Goal: Task Accomplishment & Management: Manage account settings

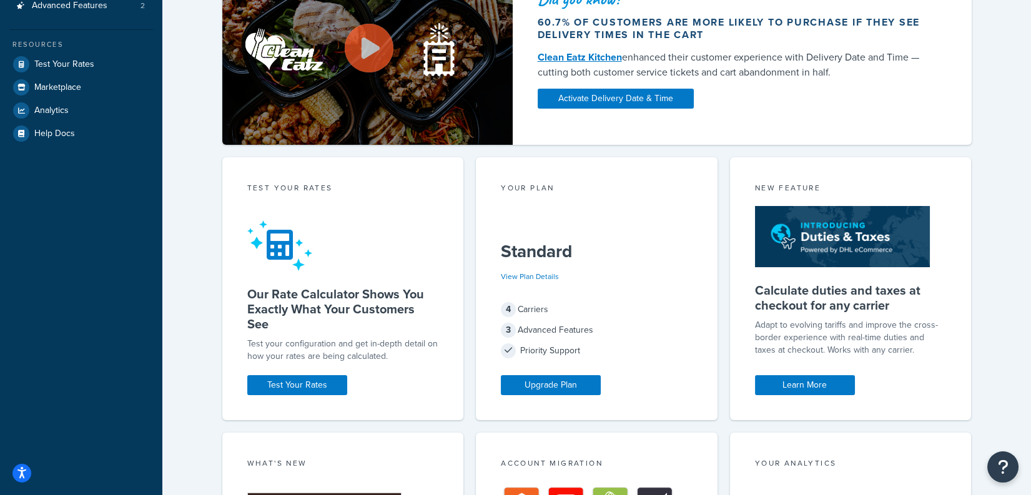
scroll to position [222, 0]
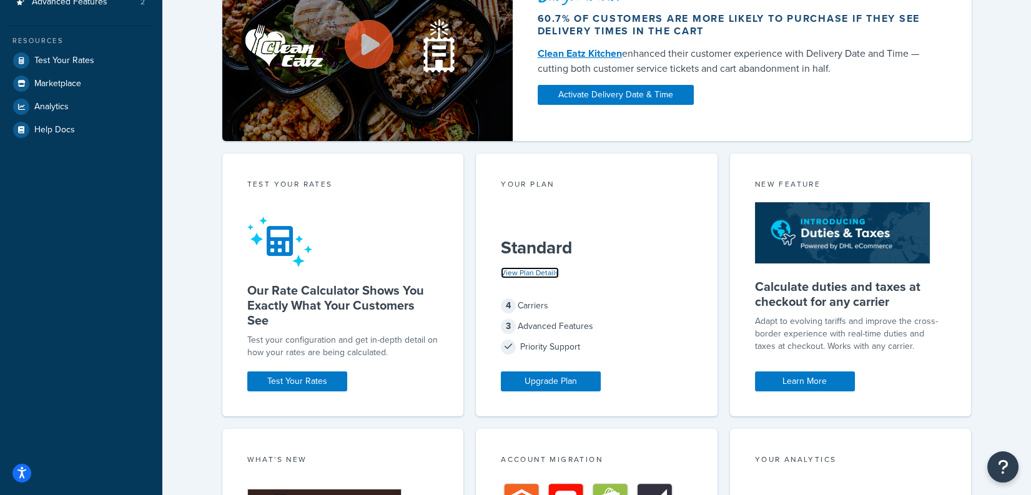
click at [533, 271] on link "View Plan Details" at bounding box center [530, 272] width 58 height 11
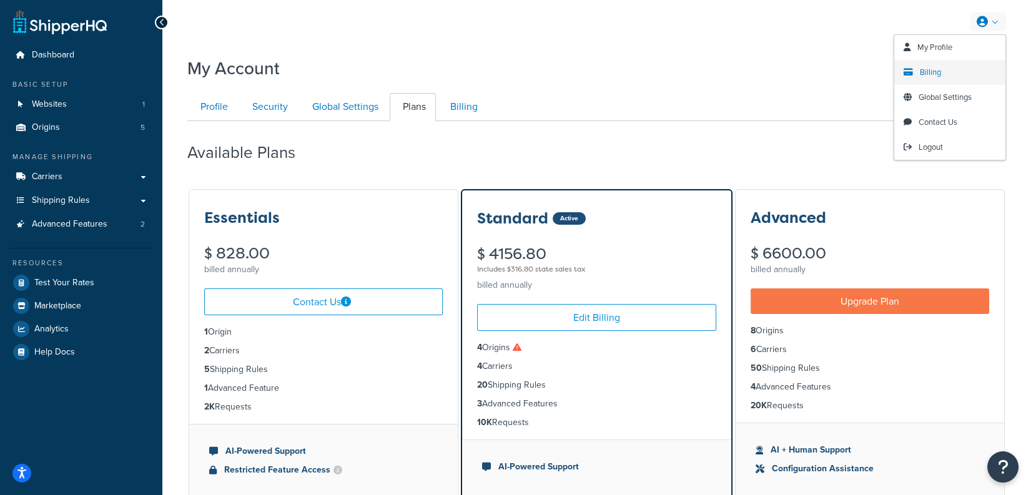
click at [921, 77] on link "Billing" at bounding box center [949, 72] width 111 height 25
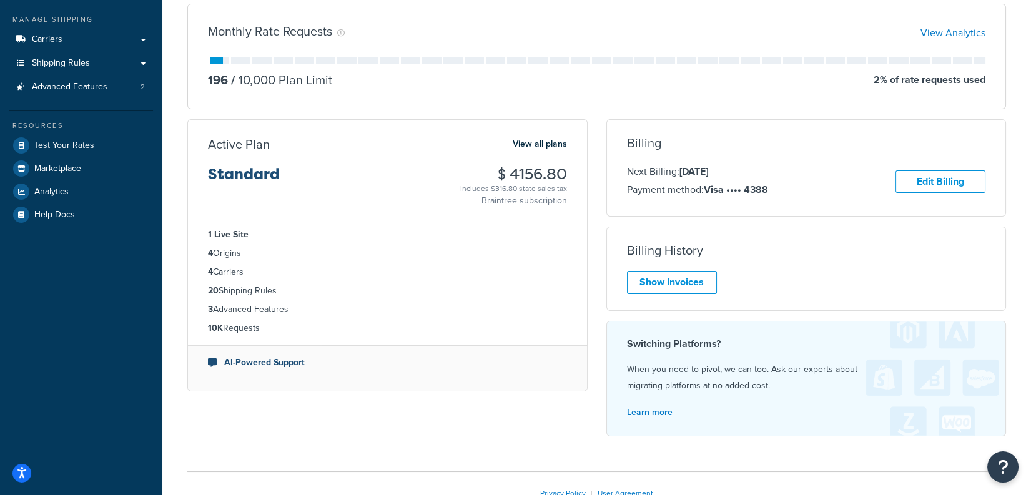
scroll to position [139, 0]
drag, startPoint x: 294, startPoint y: 325, endPoint x: 193, endPoint y: 228, distance: 140.0
click at [193, 228] on ul "1 Live Site 4 Origins 4 Carriers 20 Shipping Rules 3 Advanced Features 10K Requ…" at bounding box center [387, 279] width 399 height 127
copy ul "1 Live Site 4 Origins 4 Carriers 20 Shipping Rules 3 Advanced Features 10K Requ…"
drag, startPoint x: 326, startPoint y: 369, endPoint x: 225, endPoint y: 363, distance: 101.3
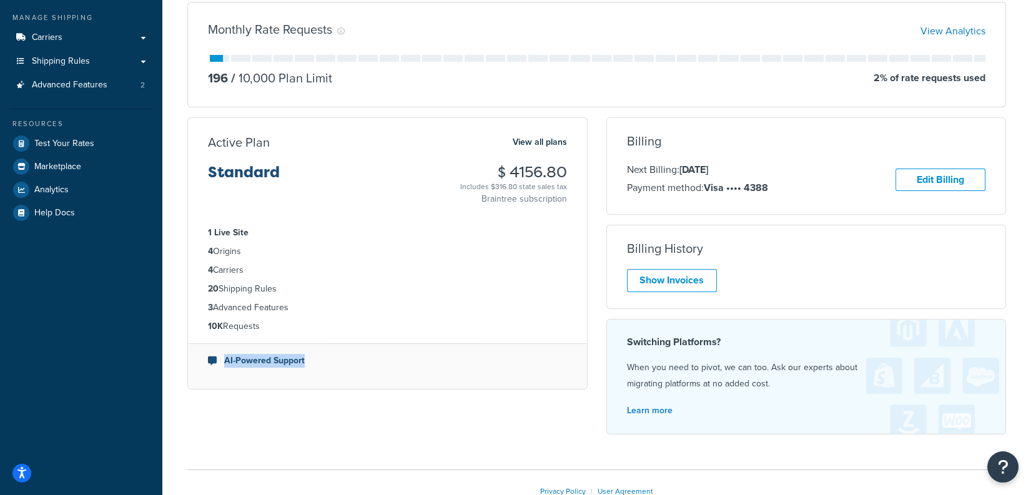
click at [225, 364] on li "AI-Powered Support" at bounding box center [387, 361] width 359 height 14
copy li "AI-Powered Support"
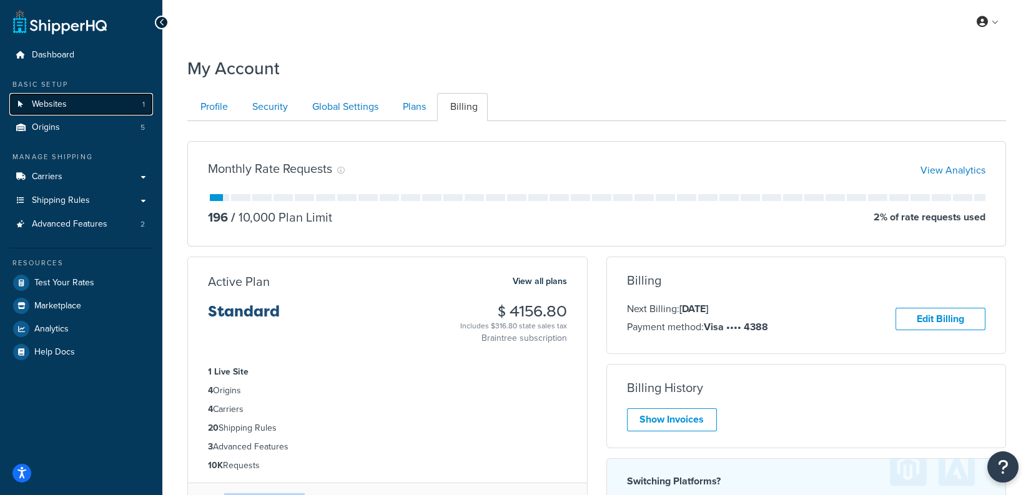
click at [73, 113] on link "Websites 1" at bounding box center [81, 104] width 144 height 23
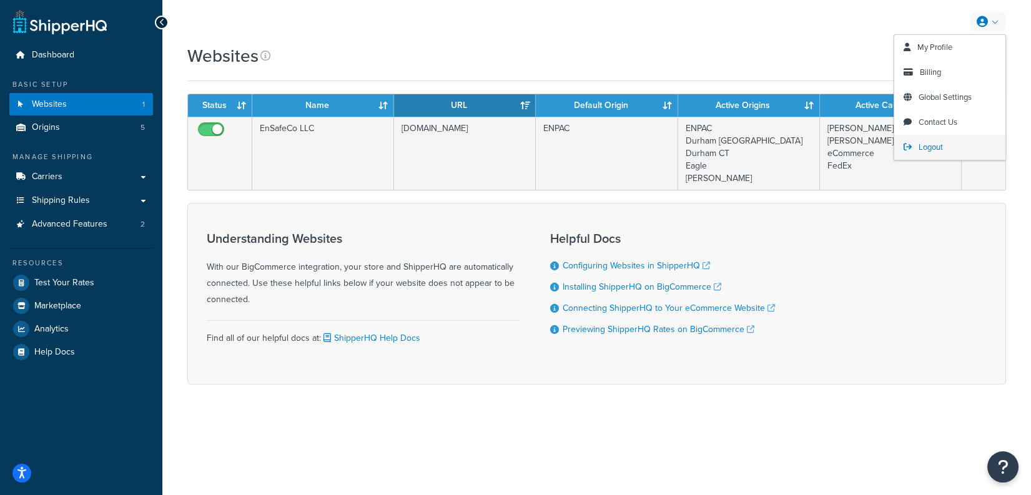
click at [934, 142] on span "Logout" at bounding box center [931, 147] width 24 height 12
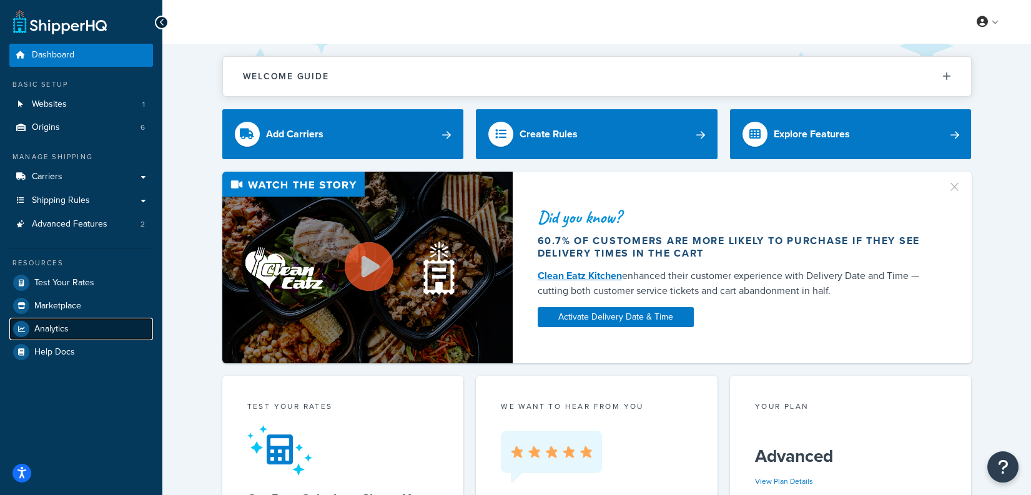
click at [81, 323] on link "Analytics" at bounding box center [81, 329] width 144 height 22
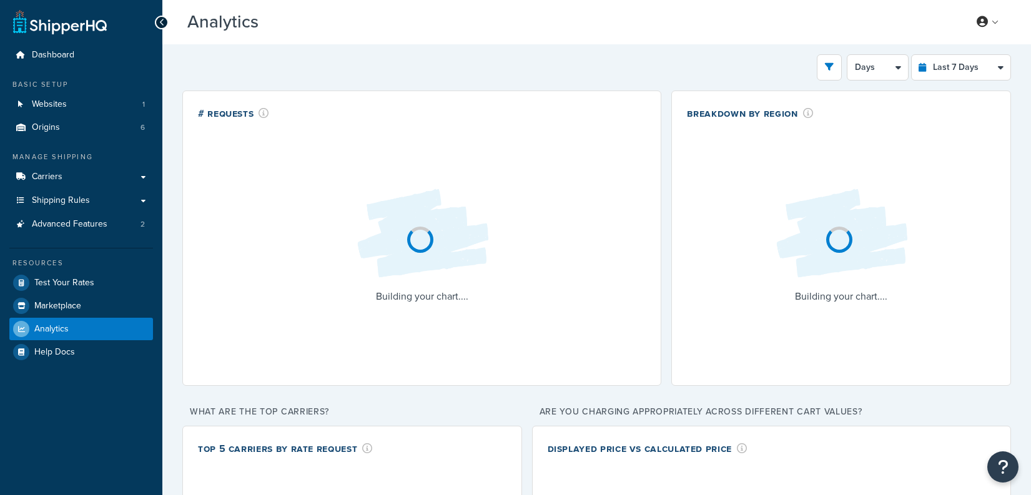
select select "last_7_days"
